Goal: Transaction & Acquisition: Purchase product/service

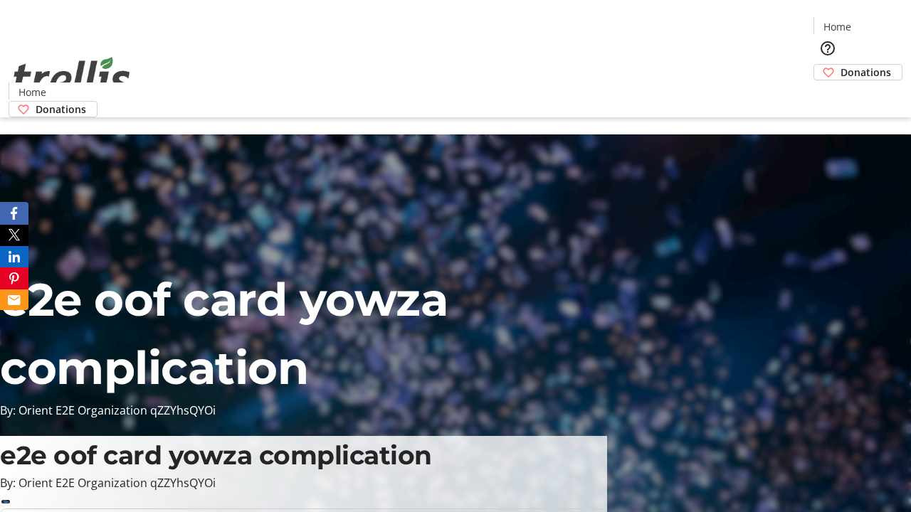
click at [841, 65] on span "Donations" at bounding box center [866, 72] width 51 height 15
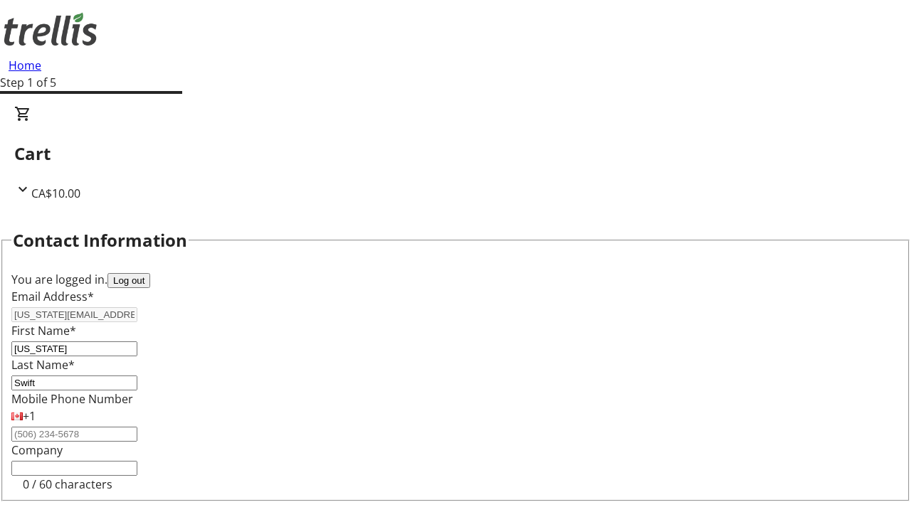
select select "BC"
select select "CA"
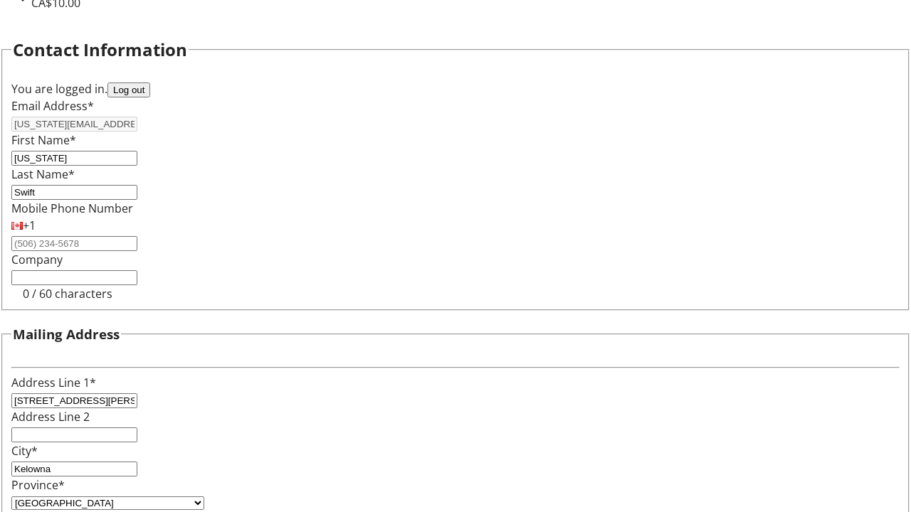
type input "V1Y 0C2"
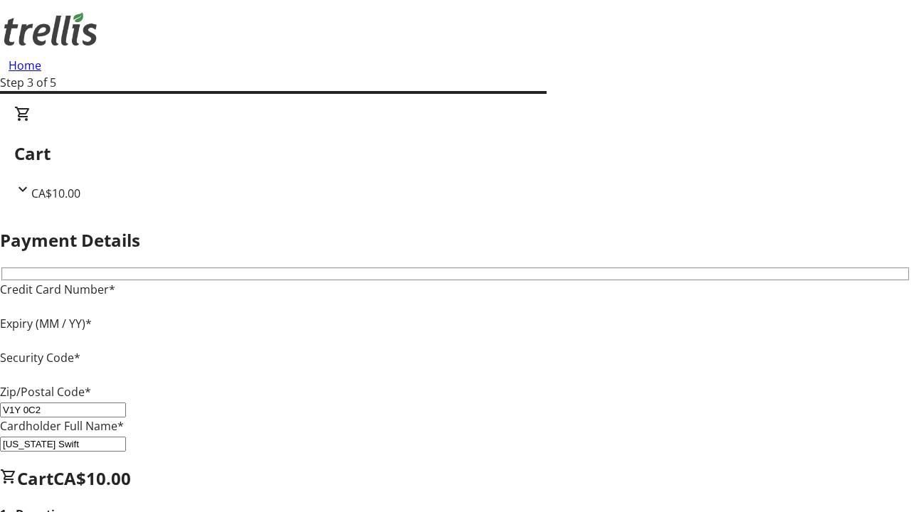
type input "V1Y 0C2"
